Goal: Book appointment/travel/reservation

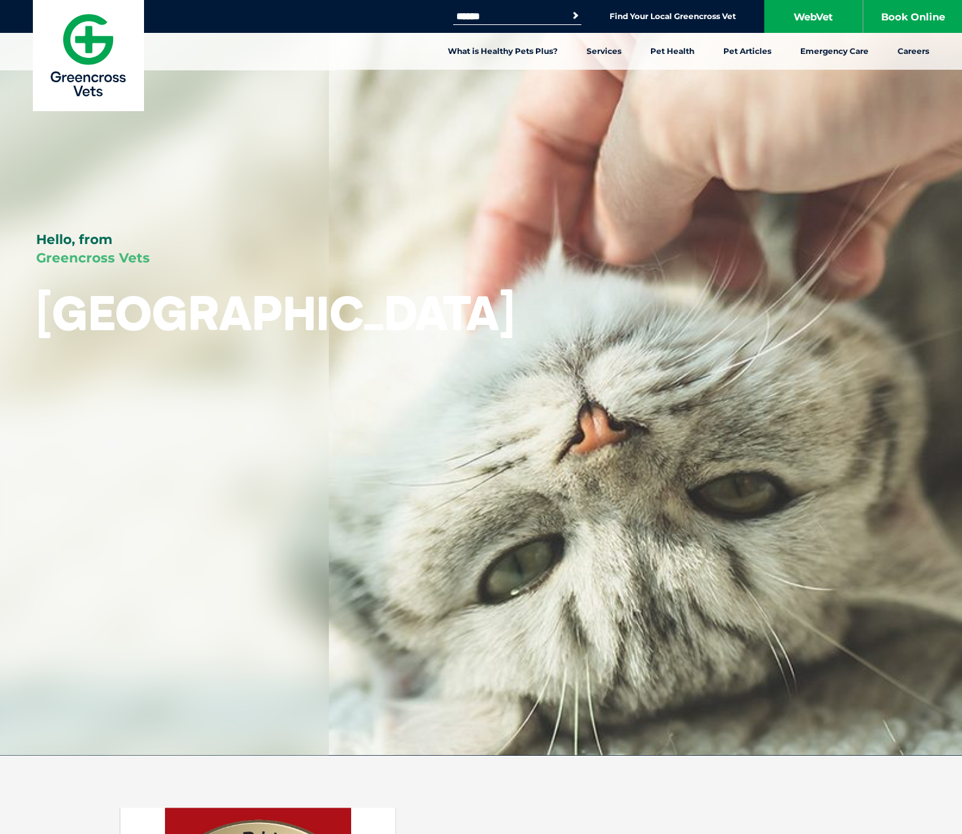
click at [377, 541] on div "Hello, from Greencross Vets Mortdale" at bounding box center [481, 377] width 962 height 755
click at [921, 16] on link "Book Online" at bounding box center [912, 16] width 99 height 33
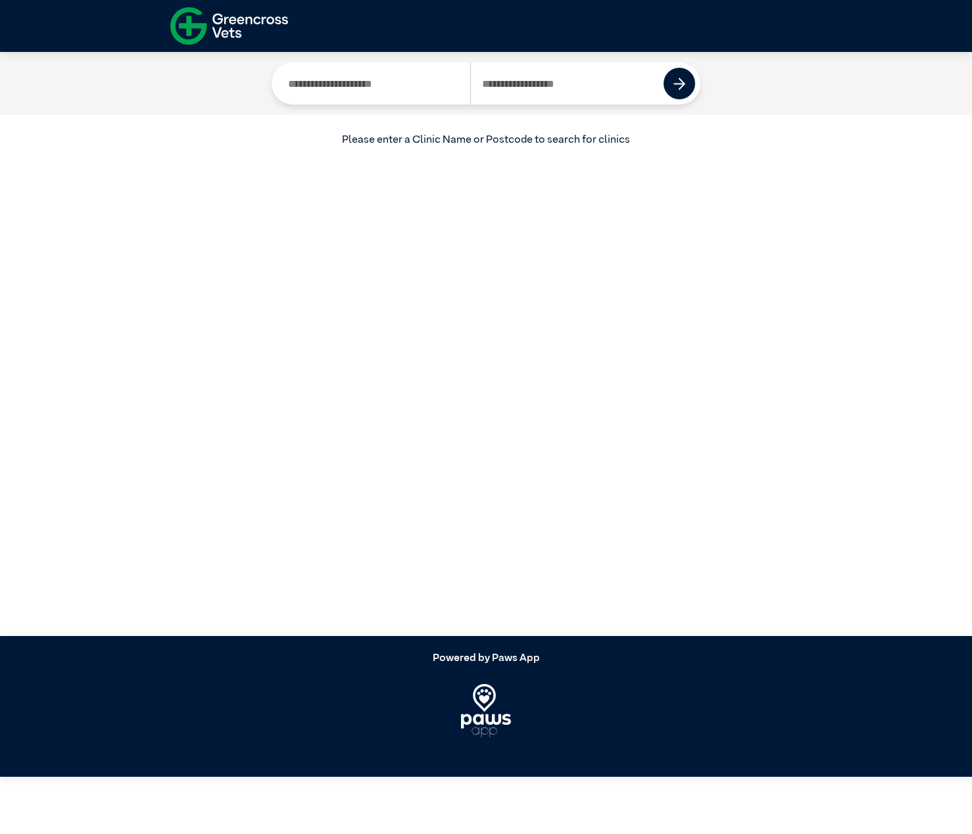
click at [487, 424] on article "Current Location Please enter a Clinic Name or Postcode to search for clinics" at bounding box center [486, 344] width 972 height 584
click at [425, 85] on input "Search by Clinic Name" at bounding box center [373, 83] width 193 height 42
type input "********"
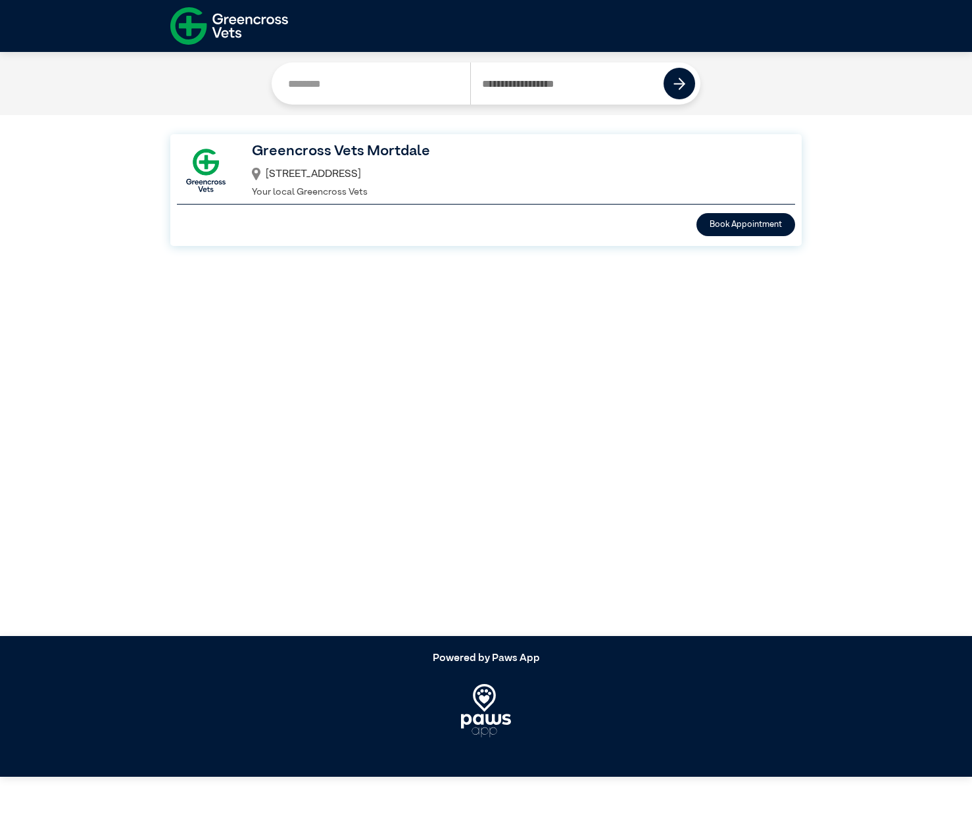
click at [373, 170] on div "[STREET_ADDRESS]" at bounding box center [515, 174] width 527 height 22
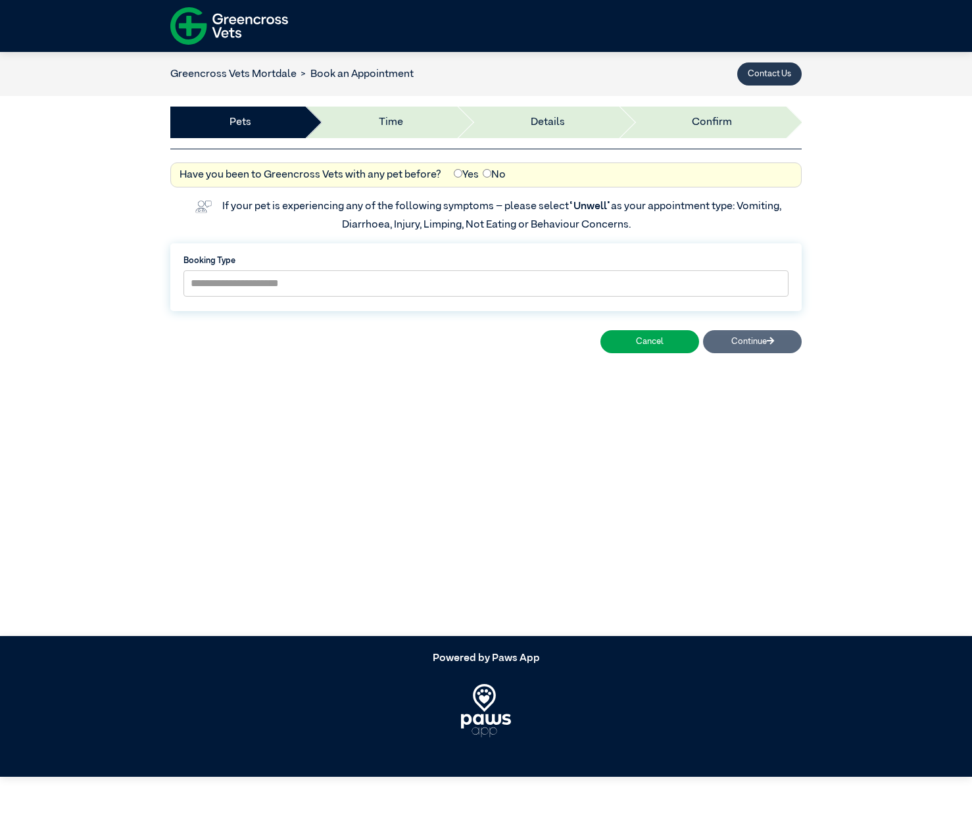
click at [756, 70] on button "Contact Us" at bounding box center [769, 73] width 64 height 23
